Goal: Task Accomplishment & Management: Complete application form

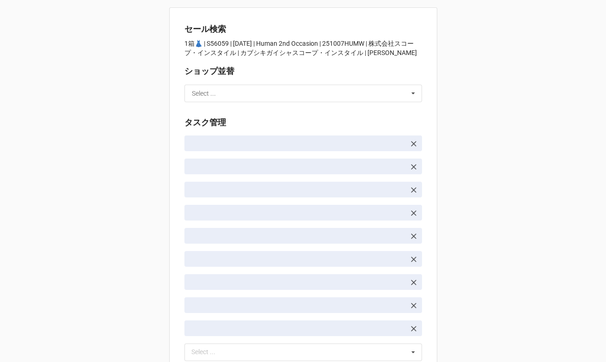
click at [262, 97] on input "text" at bounding box center [303, 93] width 237 height 17
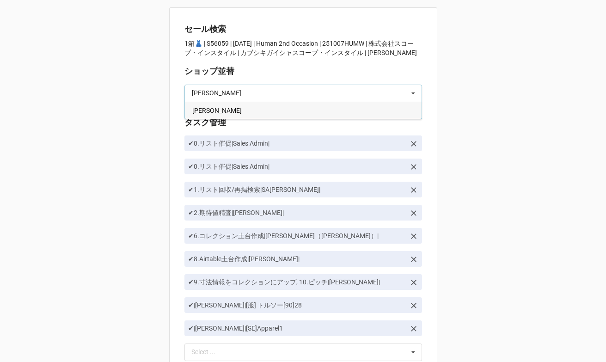
type input "[PERSON_NAME]"
click at [255, 106] on div "[PERSON_NAME]" at bounding box center [303, 110] width 237 height 17
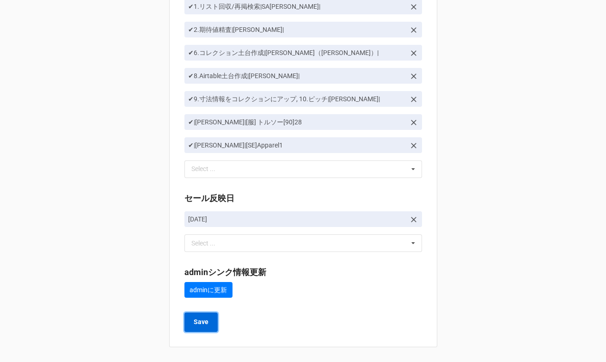
click at [205, 328] on button "Save" at bounding box center [200, 321] width 33 height 19
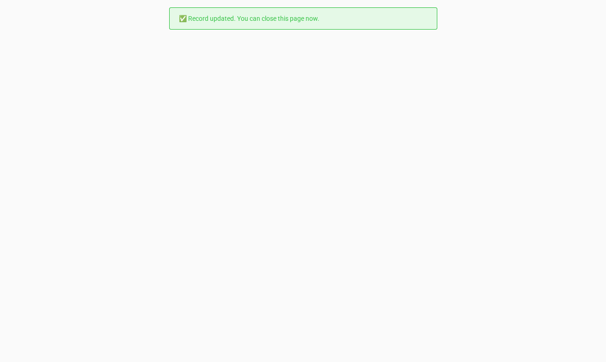
scroll to position [0, 0]
